Goal: Communication & Community: Share content

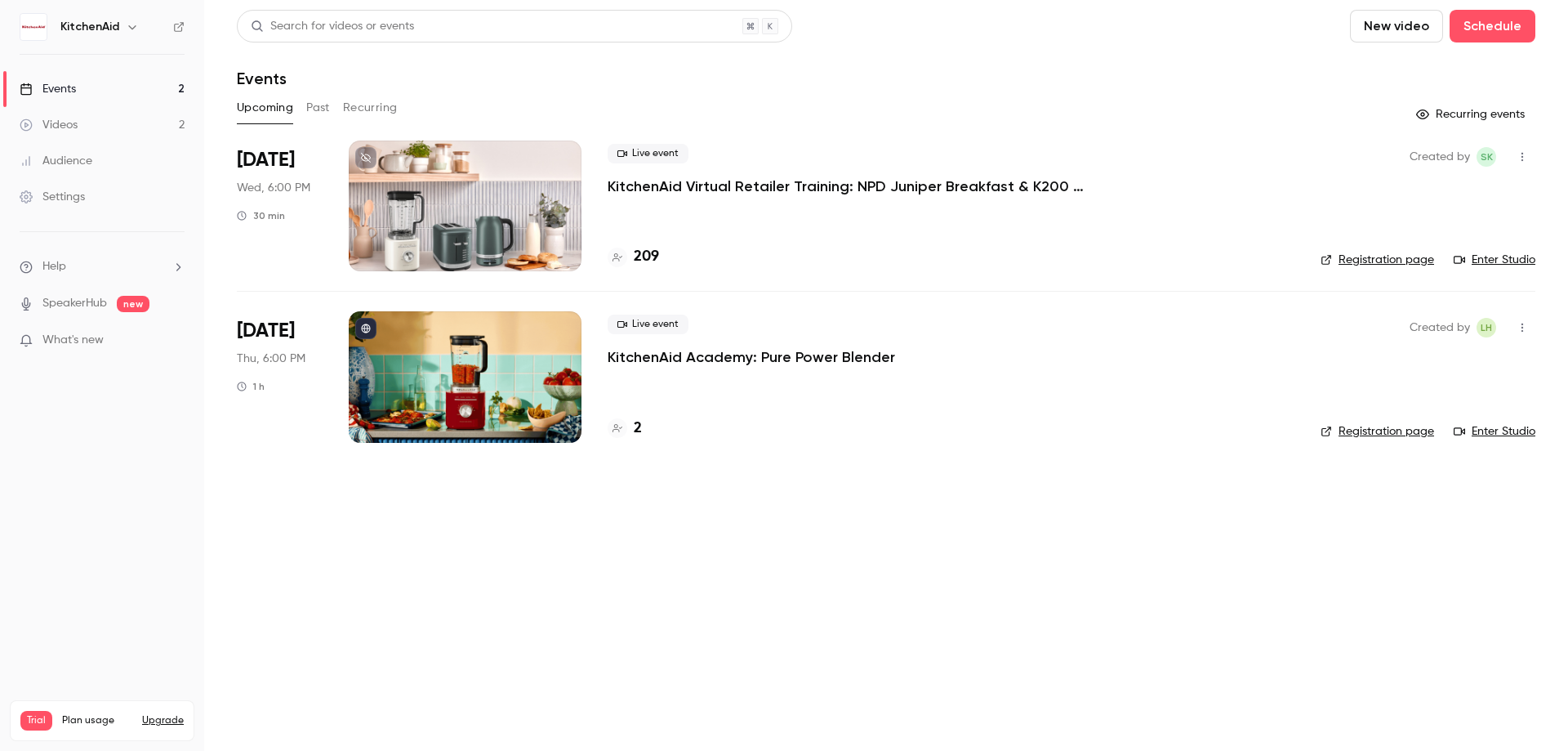
click at [726, 182] on p "KitchenAid Virtual Retailer Training: NPD Juniper Breakfast & K200 Pure Power B…" at bounding box center [853, 186] width 490 height 19
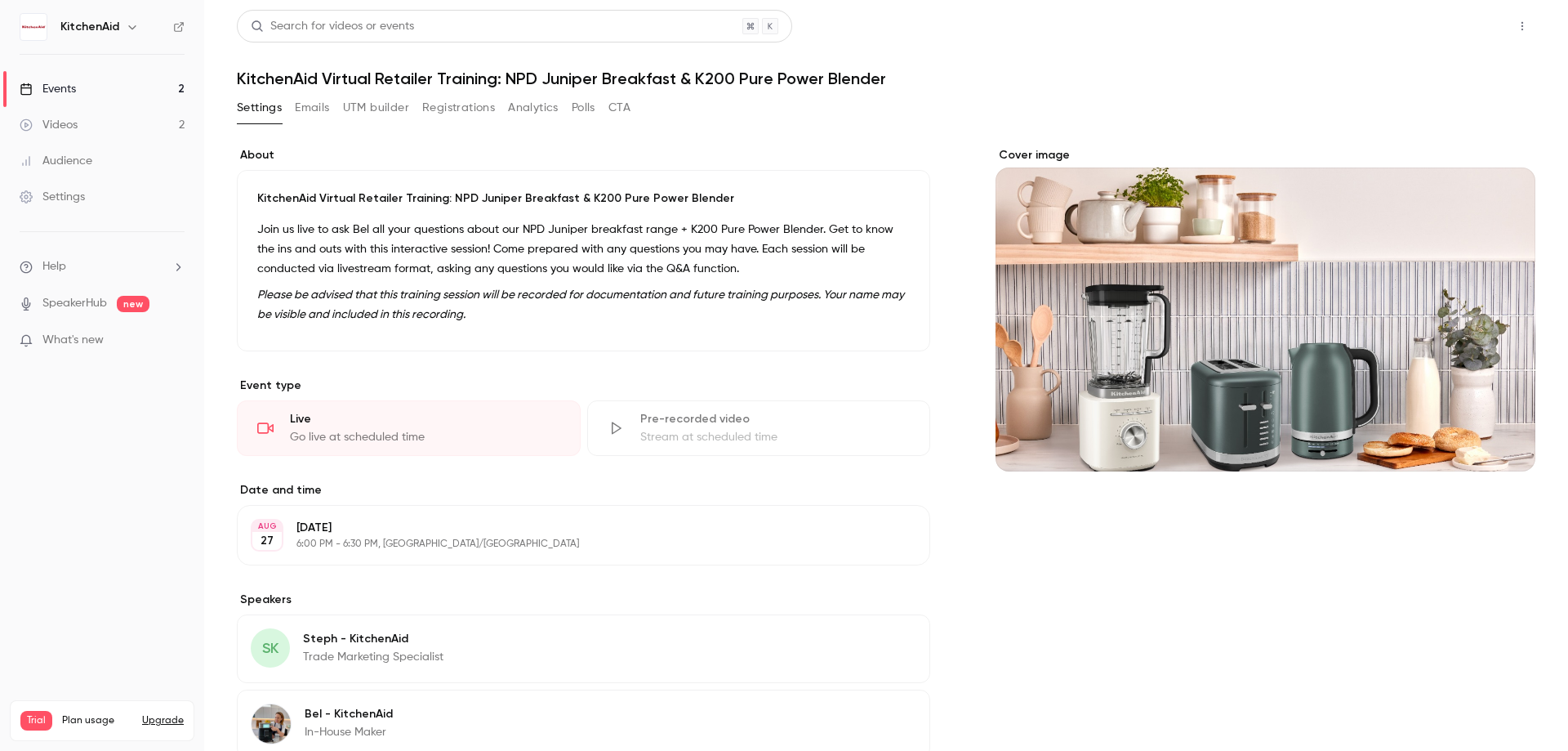
click at [1466, 27] on button "Share" at bounding box center [1464, 26] width 65 height 32
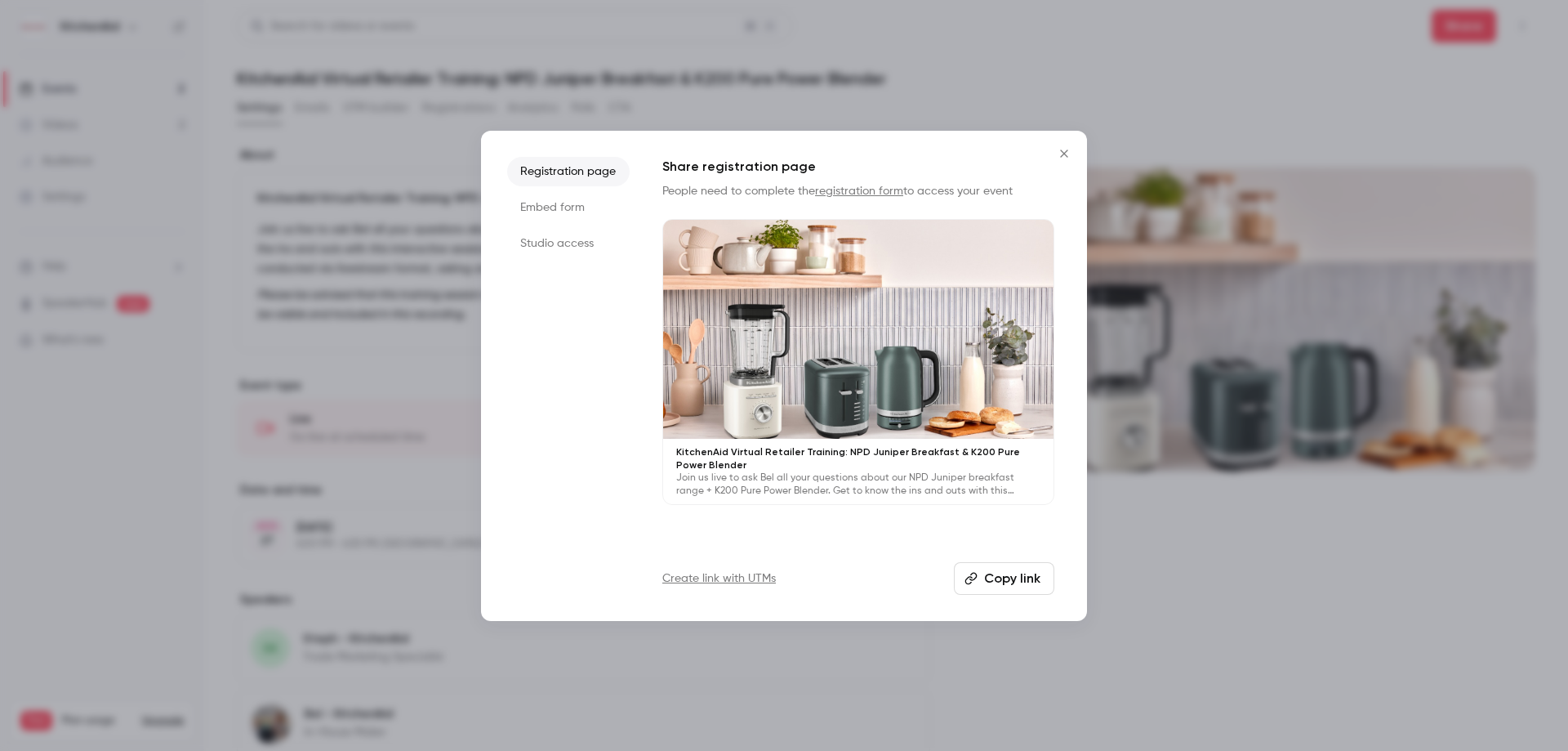
click at [1311, 524] on div at bounding box center [784, 375] width 1568 height 751
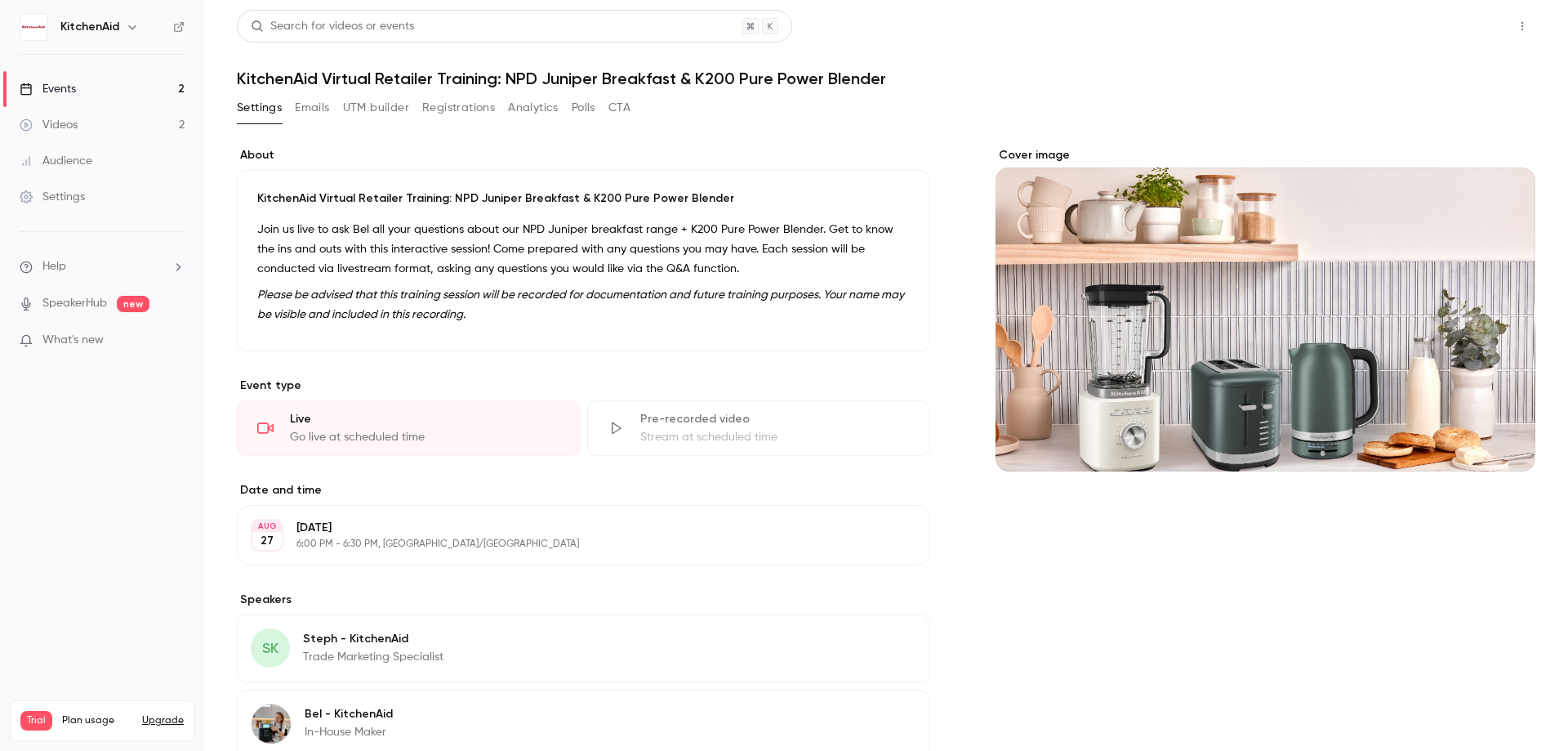
click at [1449, 25] on button "Share" at bounding box center [1464, 26] width 65 height 32
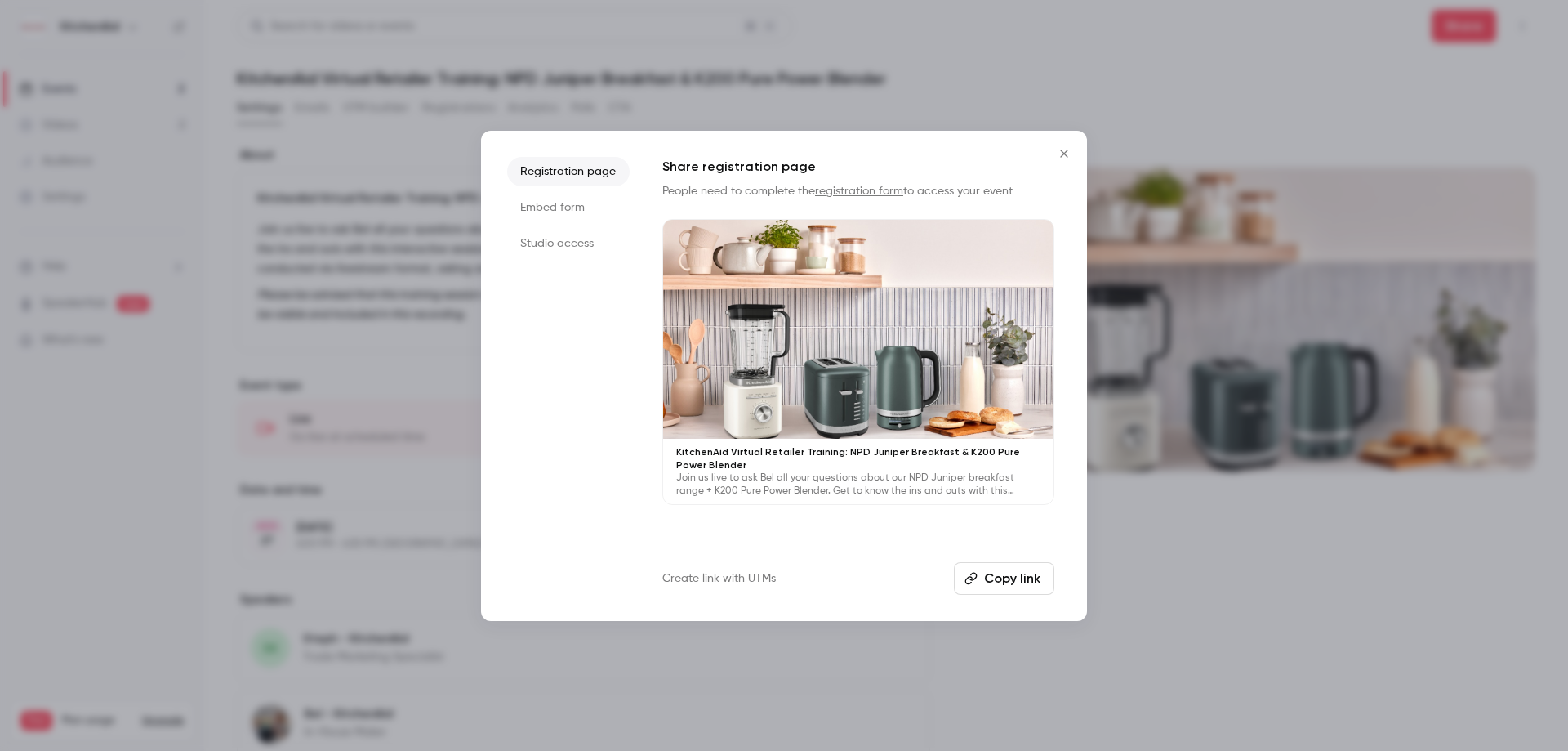
click at [878, 193] on link "registration form" at bounding box center [858, 191] width 88 height 11
click at [1009, 576] on button "Copy link" at bounding box center [1004, 577] width 100 height 32
click at [561, 236] on li "Studio access" at bounding box center [568, 243] width 122 height 30
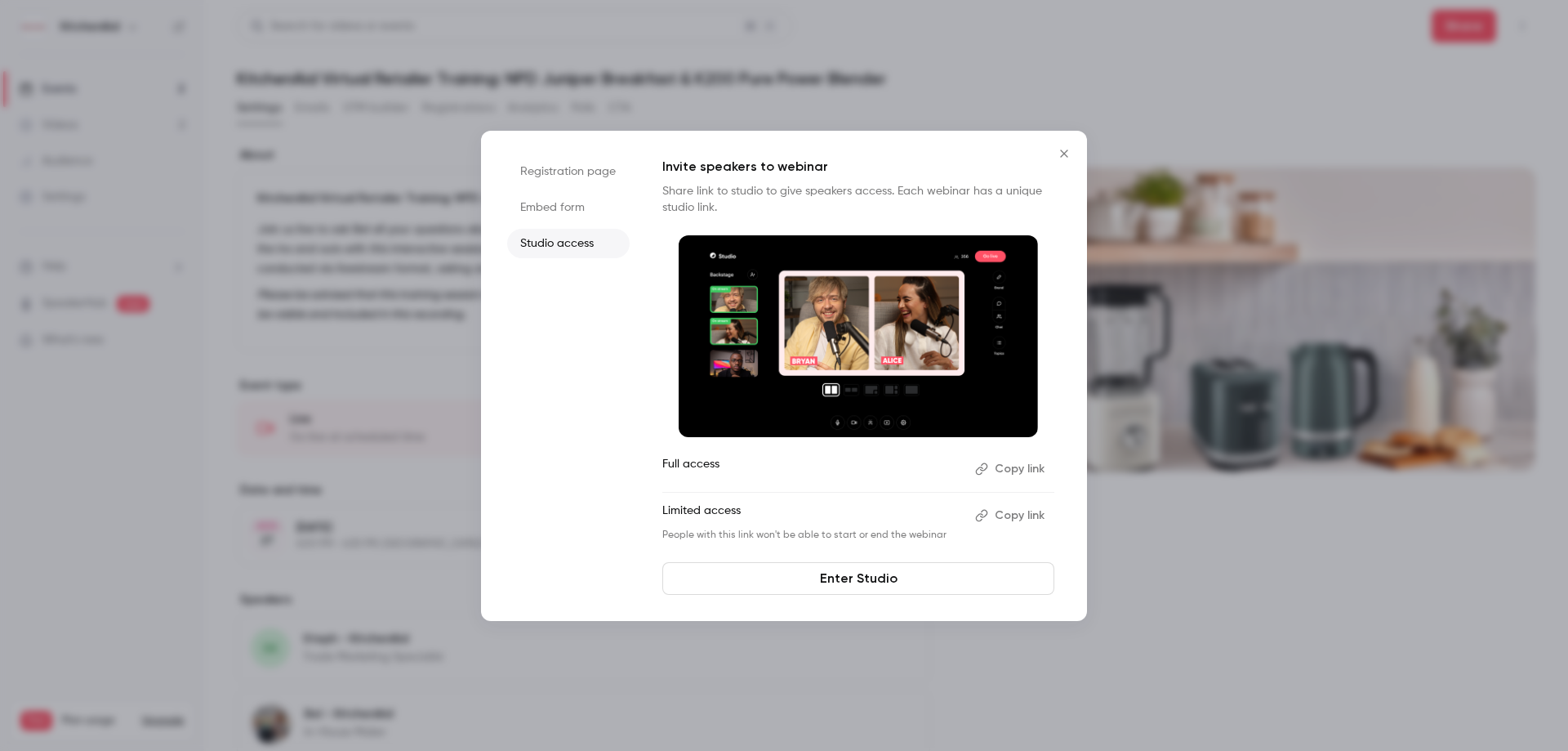
click at [1026, 473] on button "Copy link" at bounding box center [1011, 469] width 85 height 26
click at [1058, 154] on icon "Close" at bounding box center [1063, 153] width 19 height 13
